Goal: Task Accomplishment & Management: Manage account settings

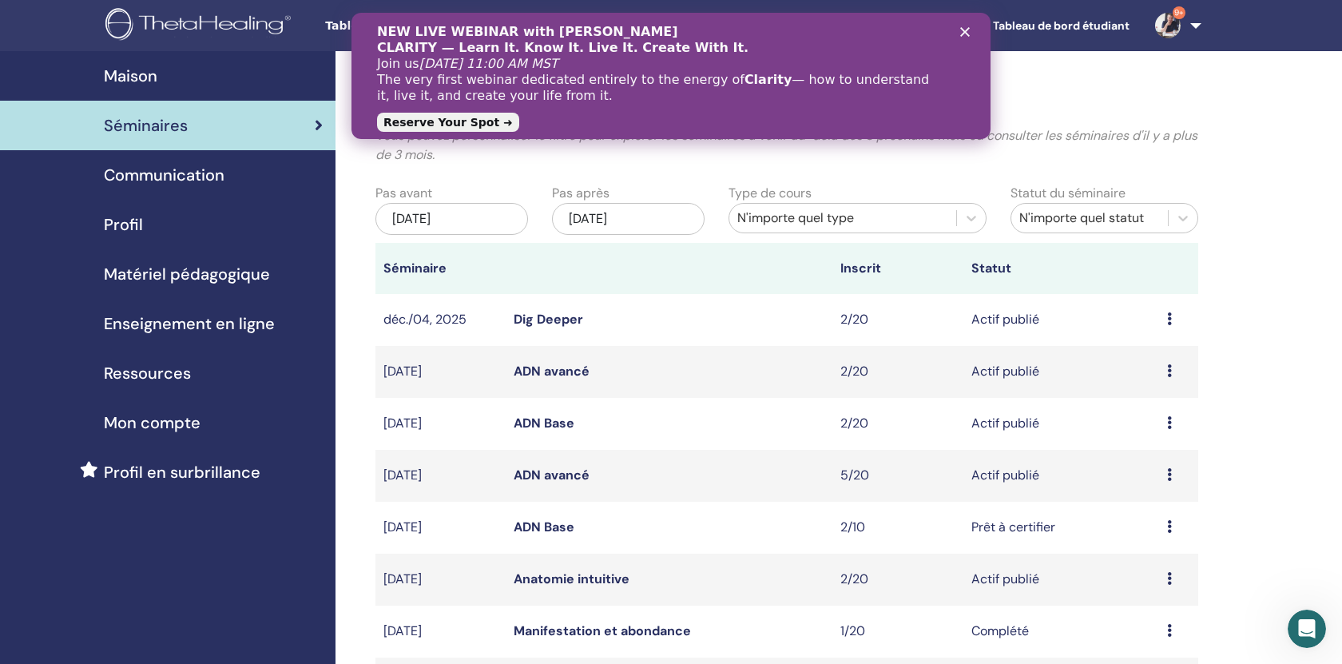
click at [134, 223] on span "Profil" at bounding box center [123, 224] width 39 height 24
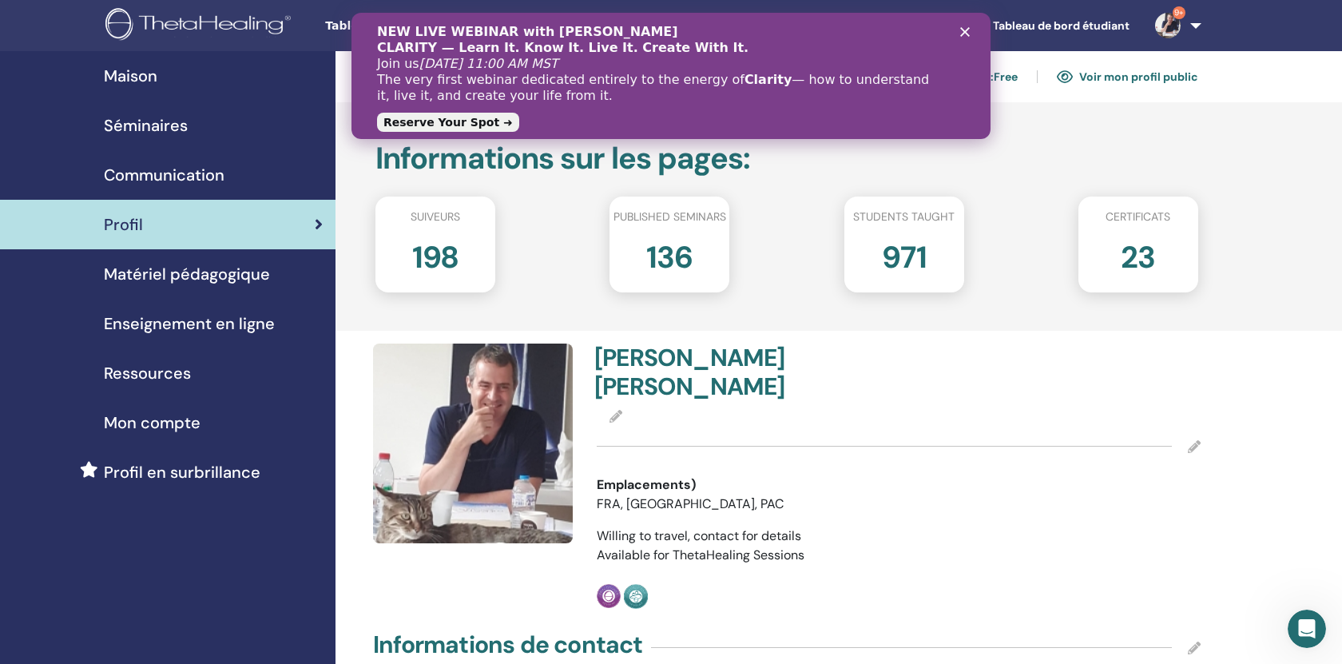
click at [146, 126] on span "Séminaires" at bounding box center [146, 125] width 84 height 24
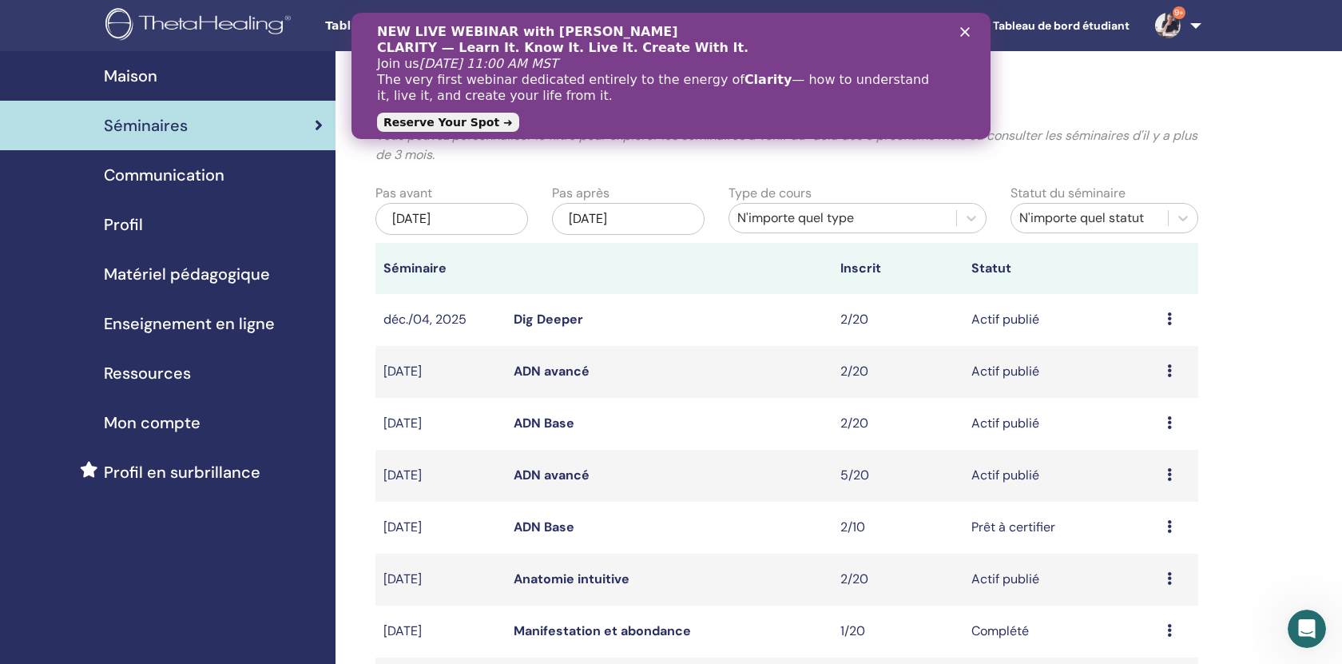
click at [959, 34] on div "NEW LIVE WEBINAR with Vianna Stibal CLARITY — Learn It. Know It. Live It. Creat…" at bounding box center [671, 75] width 588 height 113
click at [963, 34] on icon "Fermer" at bounding box center [965, 32] width 10 height 10
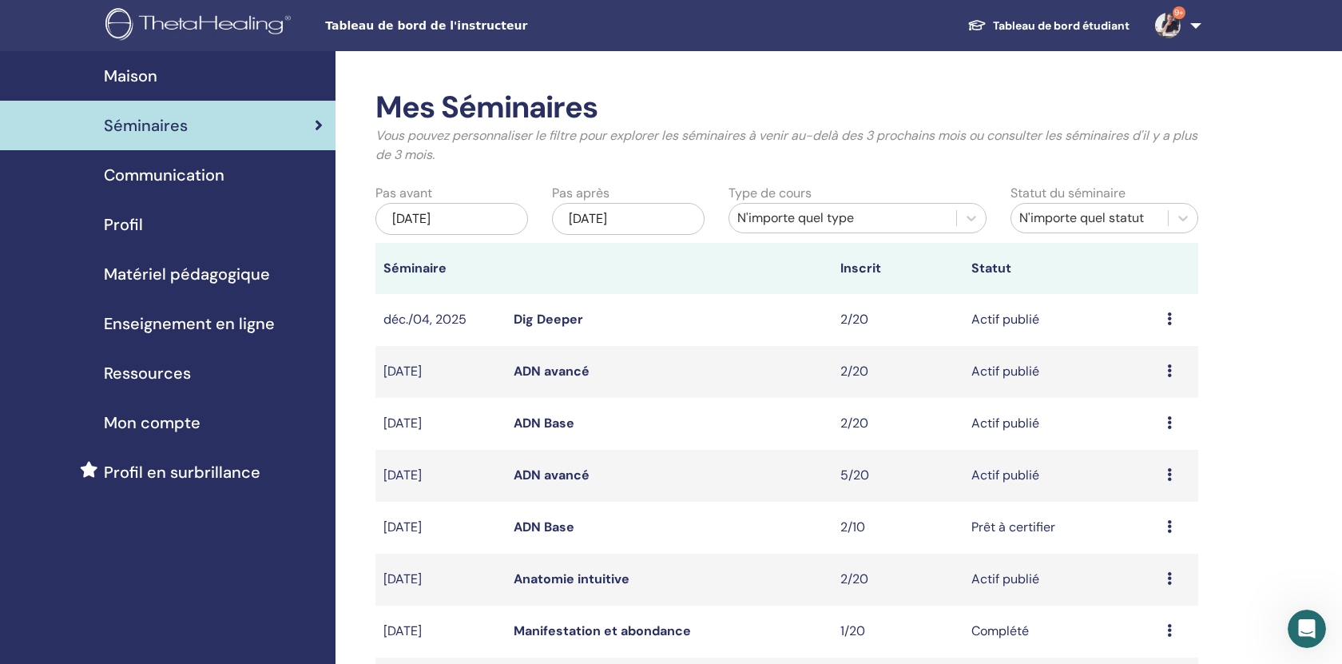
click at [553, 475] on link "ADN avancé" at bounding box center [552, 475] width 76 height 17
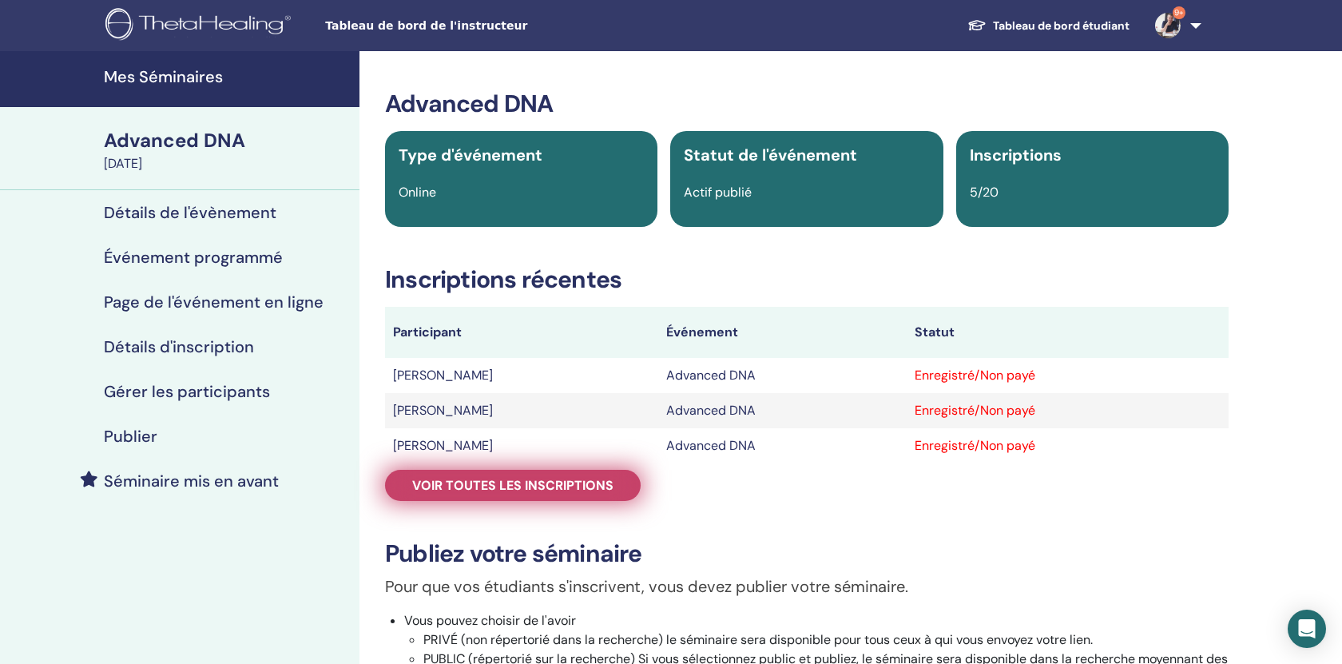
click at [544, 487] on span "Voir toutes les inscriptions" at bounding box center [512, 485] width 201 height 17
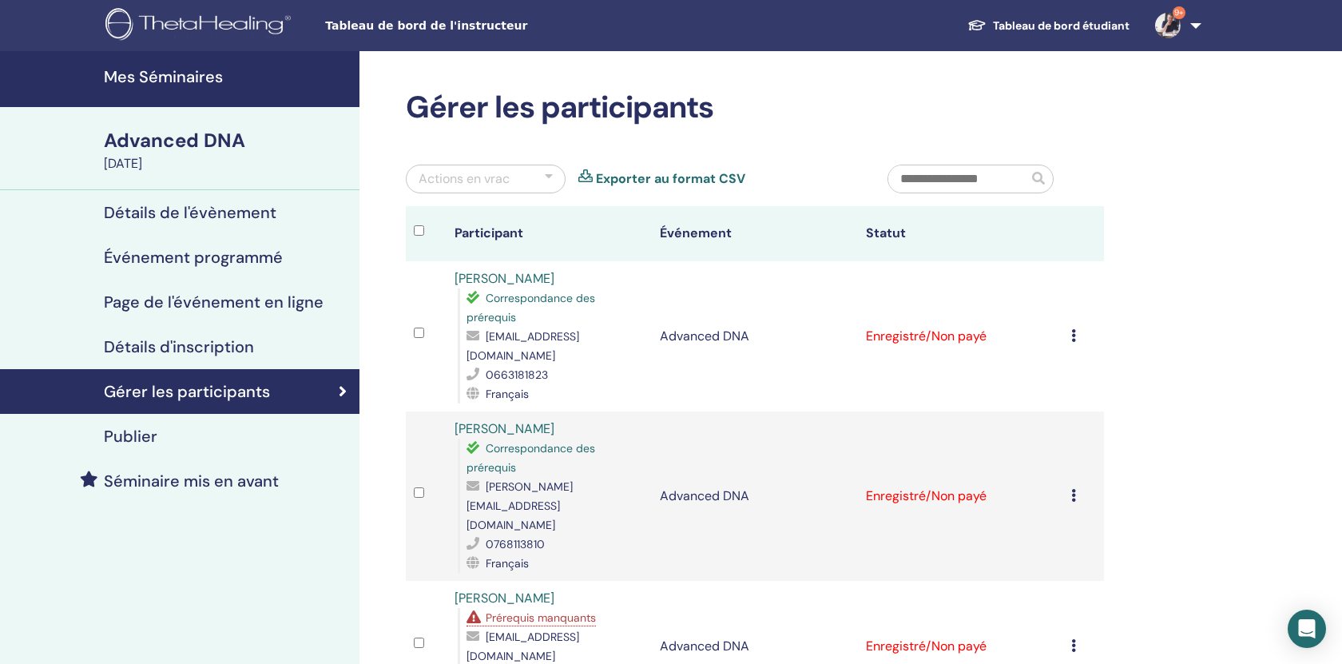
click at [1072, 329] on icon at bounding box center [1073, 335] width 5 height 13
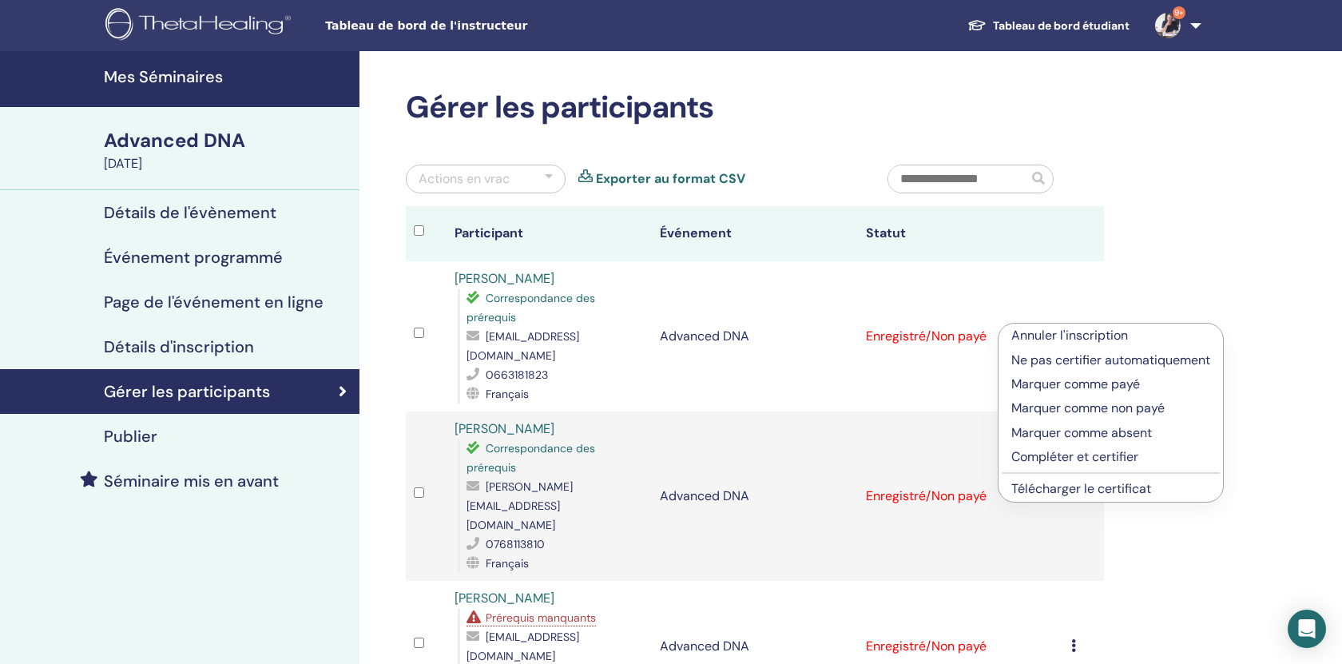
click at [1074, 456] on p "Compléter et certifier" at bounding box center [1110, 456] width 199 height 19
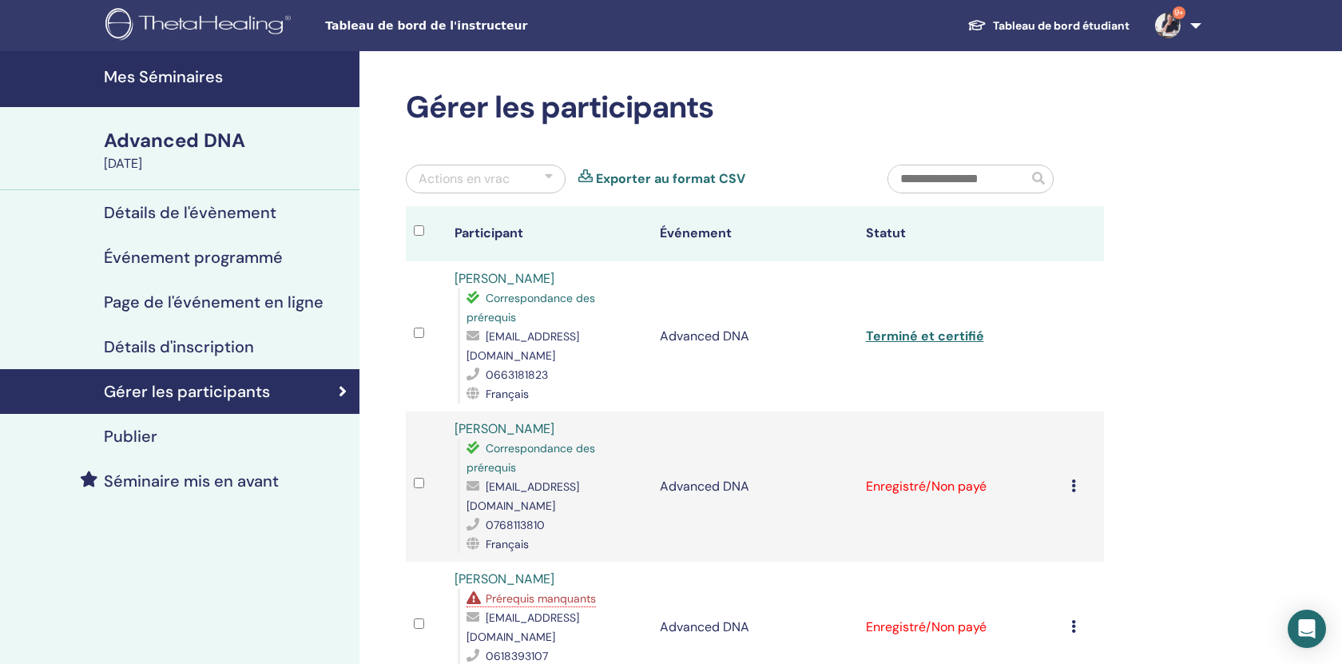
click at [1074, 479] on icon at bounding box center [1073, 485] width 5 height 13
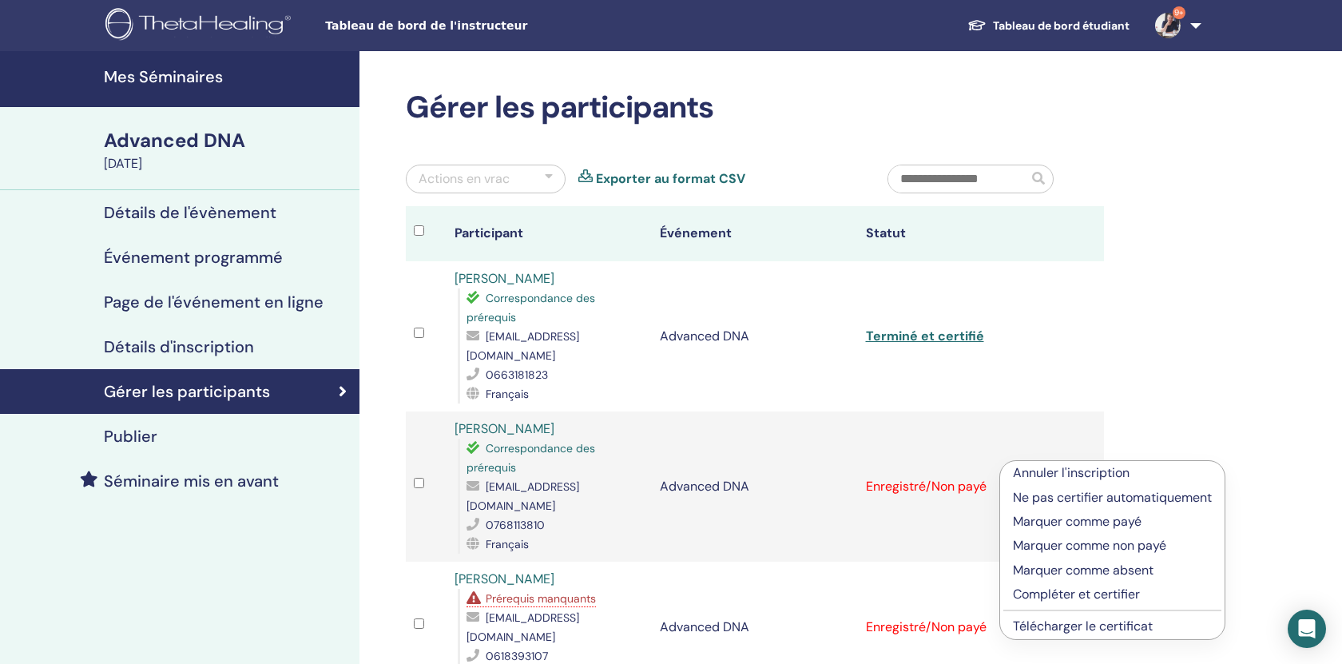
click at [1082, 591] on p "Compléter et certifier" at bounding box center [1112, 594] width 199 height 19
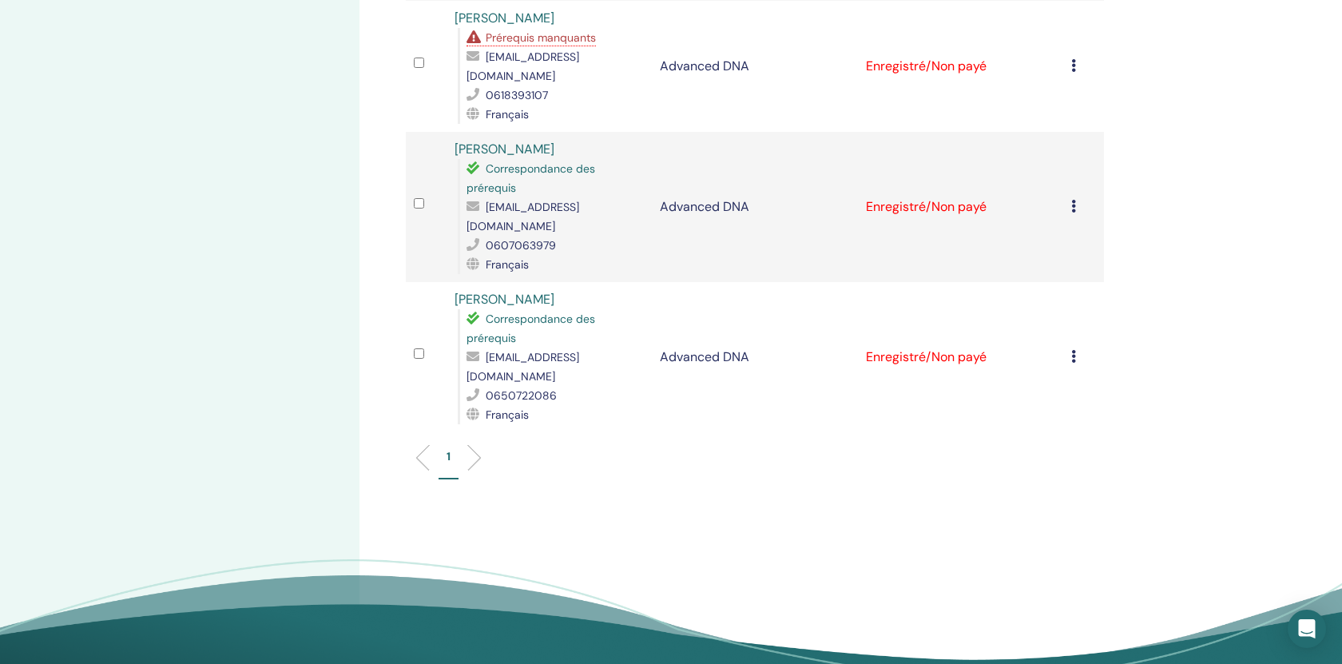
scroll to position [562, 0]
click at [1073, 199] on icon at bounding box center [1073, 205] width 5 height 13
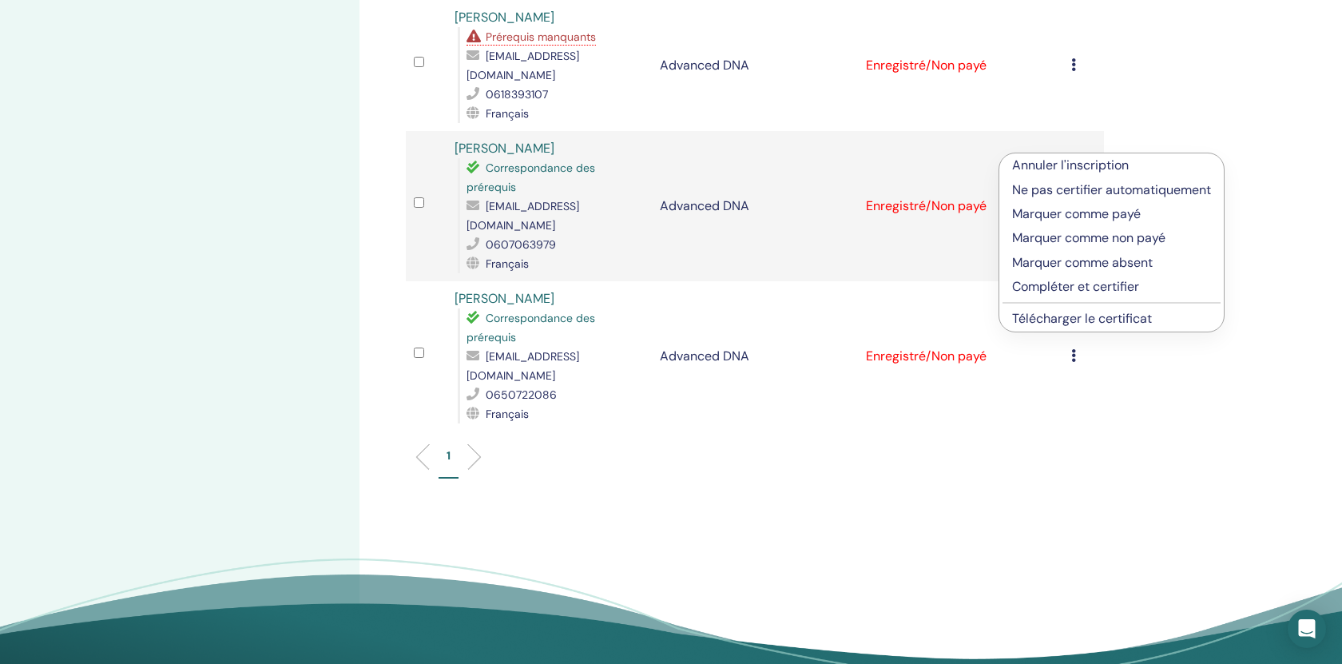
click at [1080, 282] on p "Compléter et certifier" at bounding box center [1111, 286] width 199 height 19
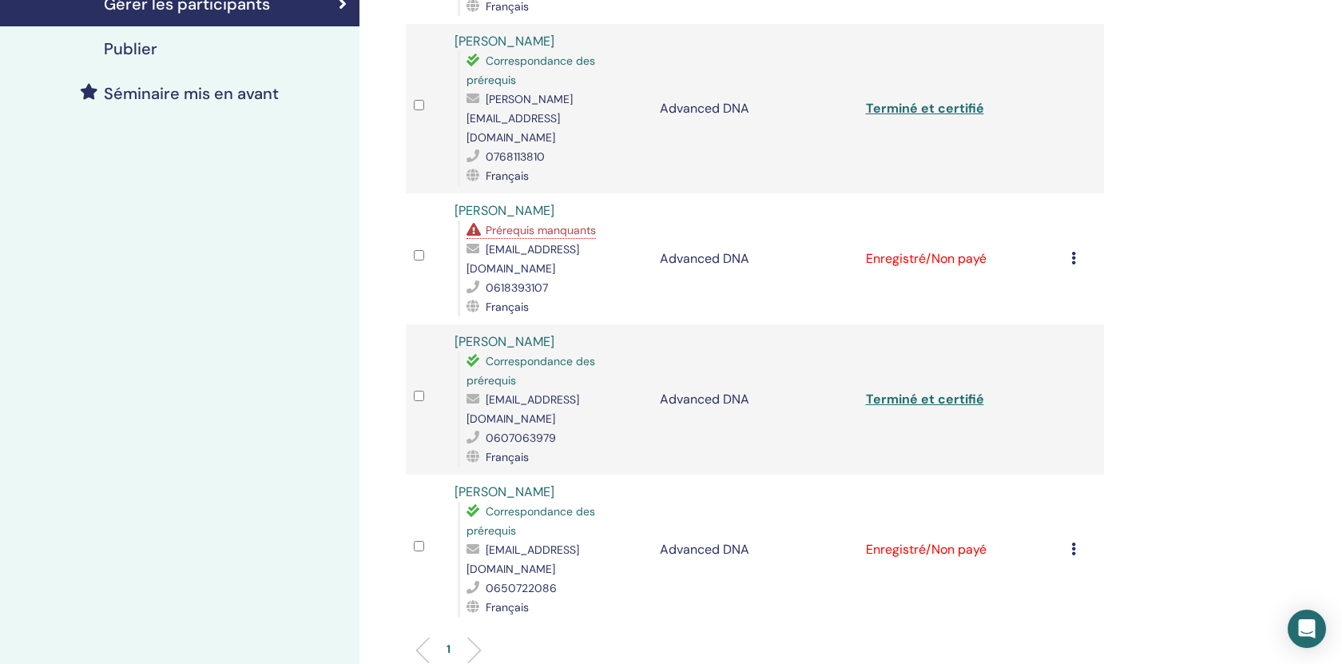
scroll to position [429, 0]
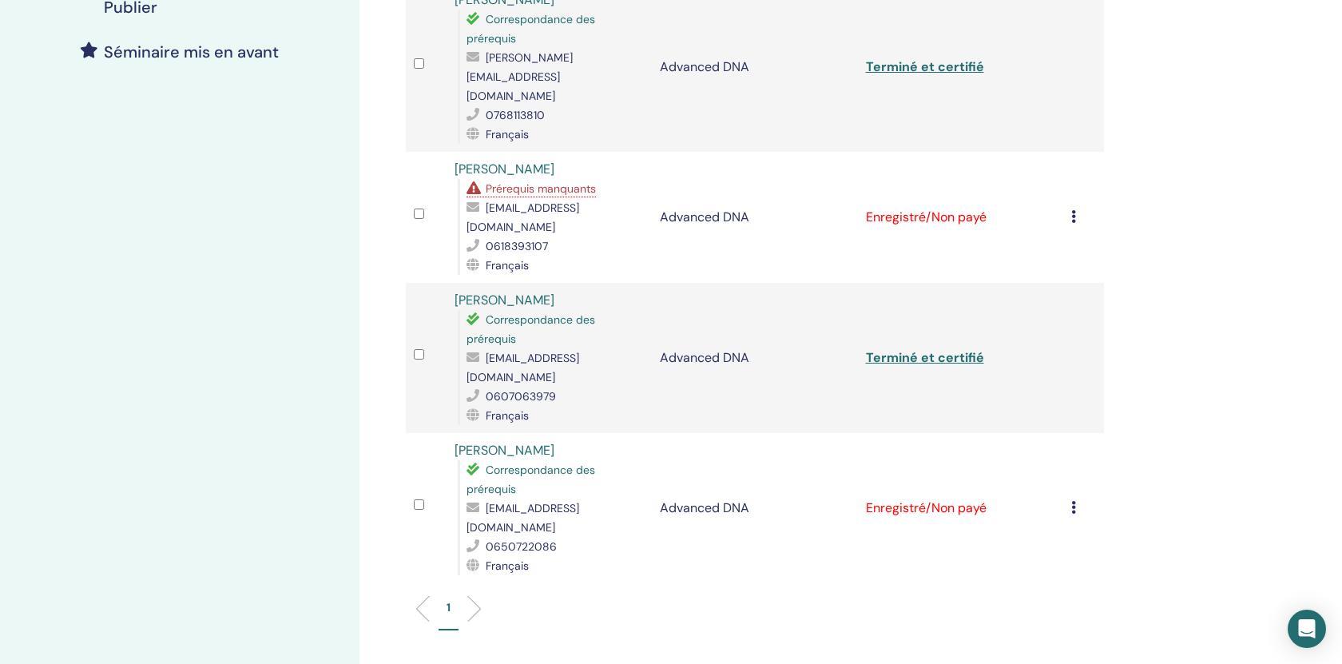
click at [1078, 498] on div "Annuler l'inscription Ne pas certifier automatiquement Marquer comme payé Marqu…" at bounding box center [1083, 507] width 25 height 19
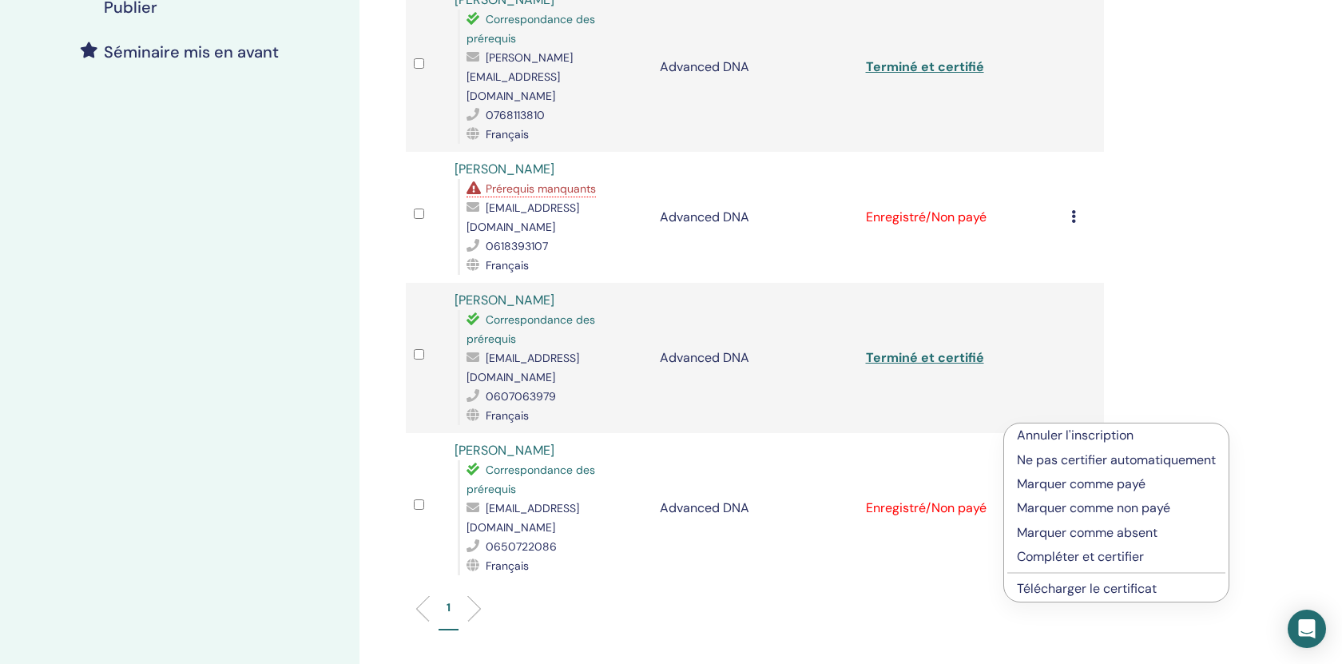
click at [1057, 562] on p "Compléter et certifier" at bounding box center [1116, 556] width 199 height 19
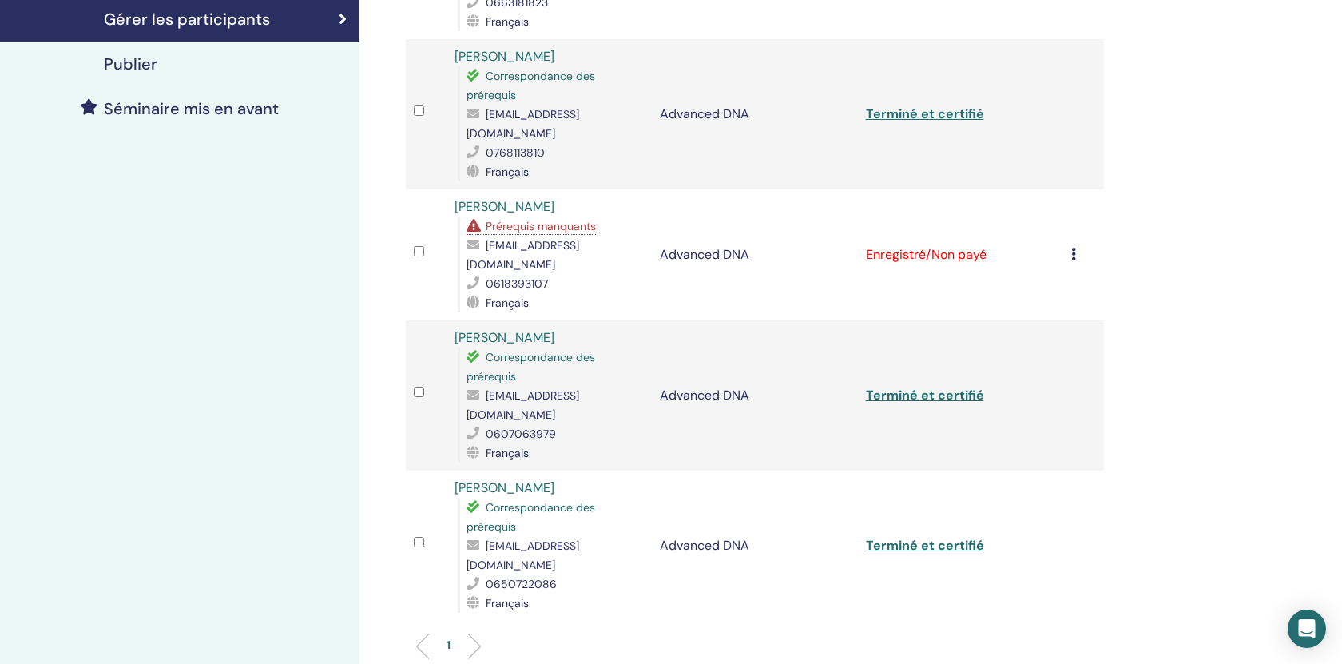
scroll to position [379, 0]
